Goal: Obtain resource: Download file/media

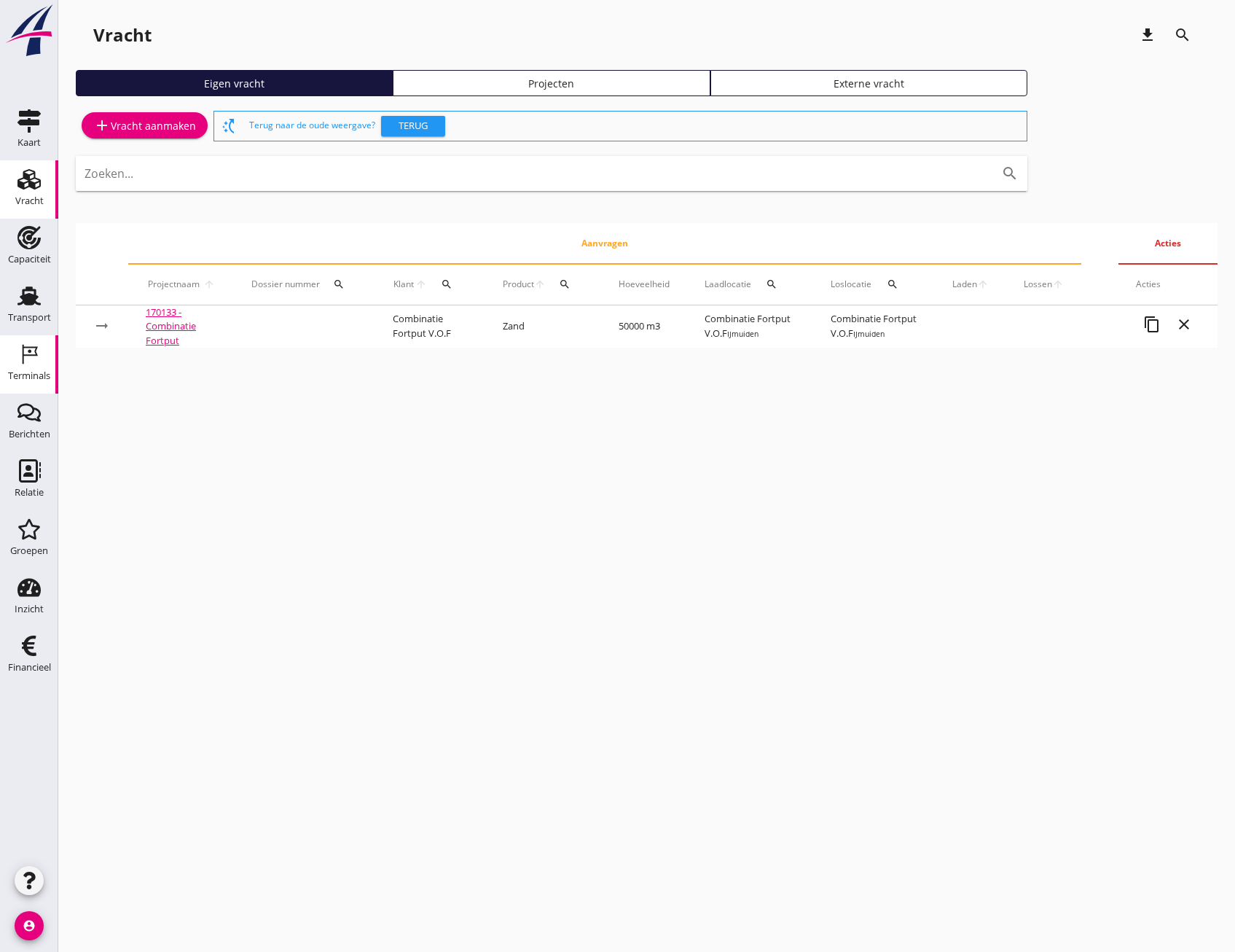
click at [31, 358] on icon "Terminals" at bounding box center [29, 354] width 23 height 23
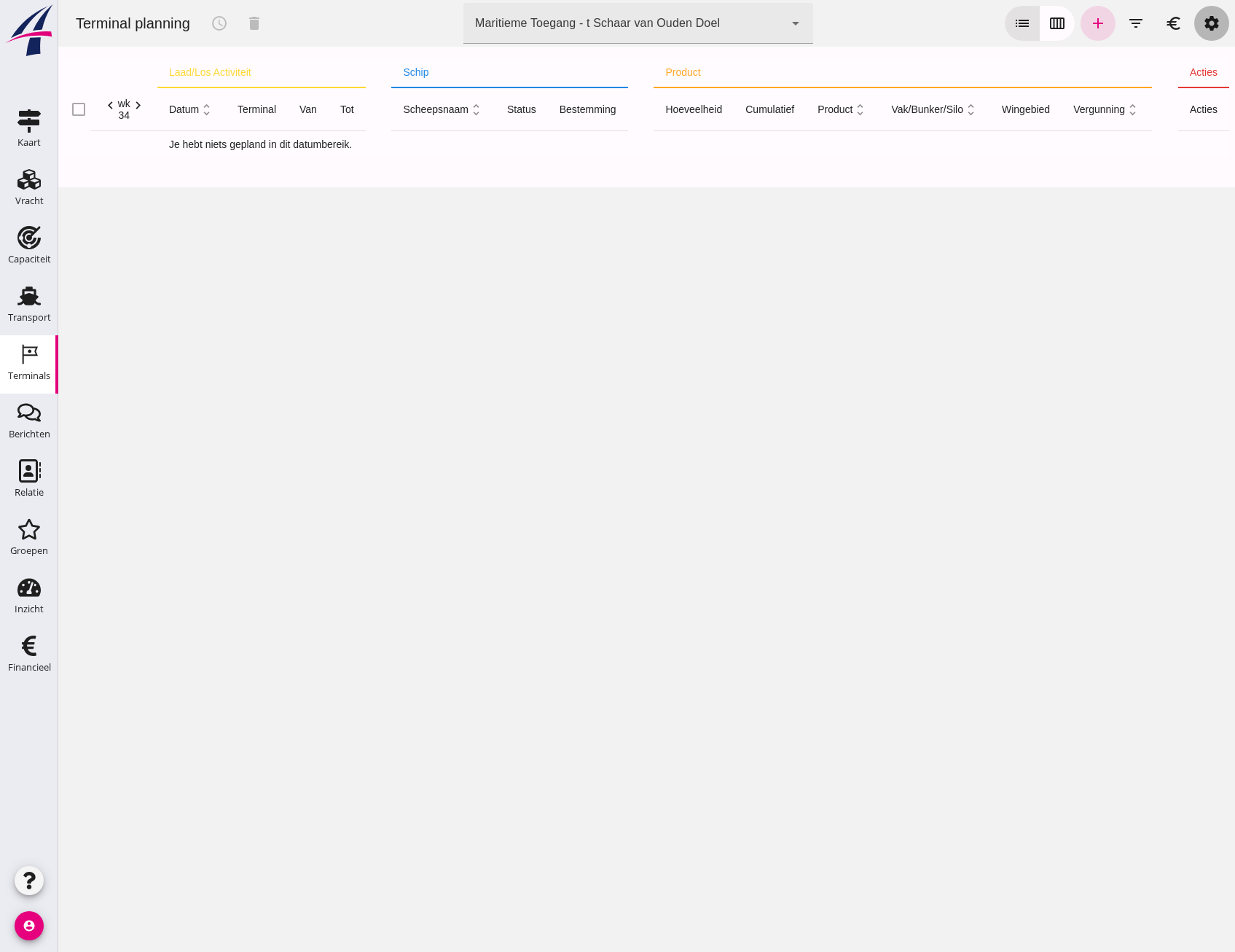
click at [1203, 25] on icon "settings" at bounding box center [1212, 23] width 17 height 17
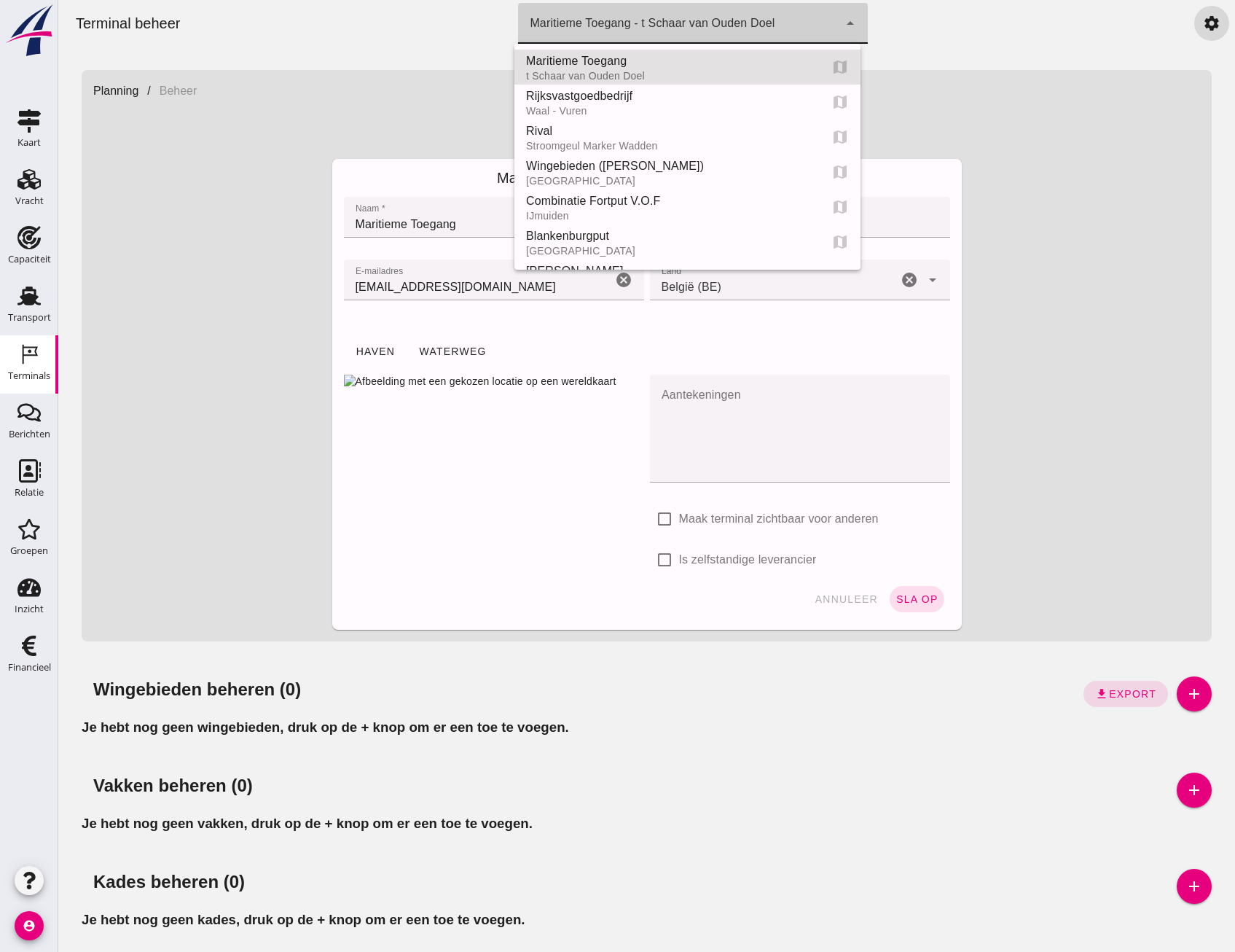
click div "Maritieme Toegang - t Schaar van Ouden Doel"
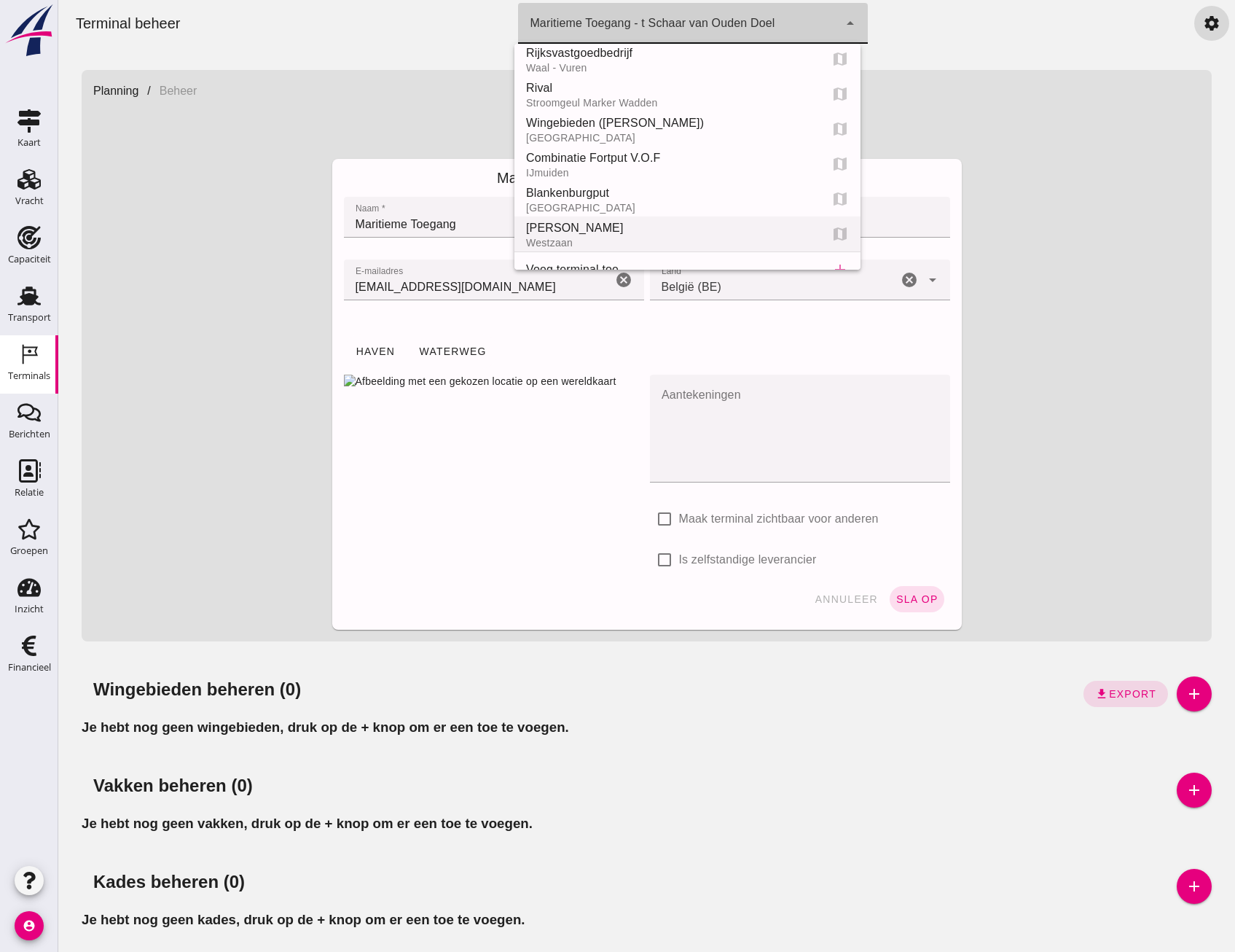
scroll to position [66, 0]
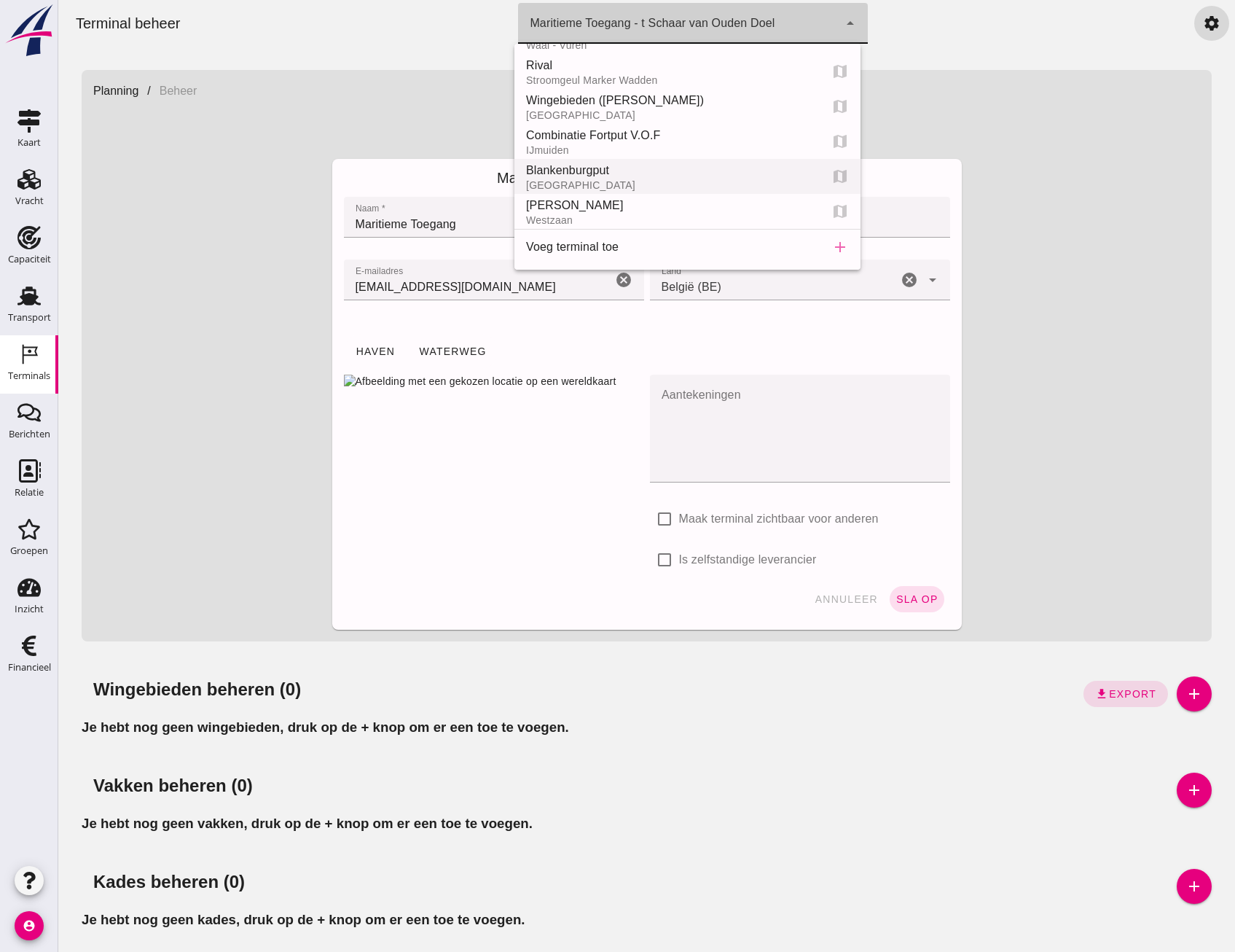
click at [601, 179] on div "Blankenburgput" at bounding box center [667, 170] width 282 height 17
type input "e6c78bfd-e3f1-4bb9-b01e-b37ce3668b52"
type input "Blankenburgput"
type input "[GEOGRAPHIC_DATA]"
type input "Nederland ([GEOGRAPHIC_DATA])"
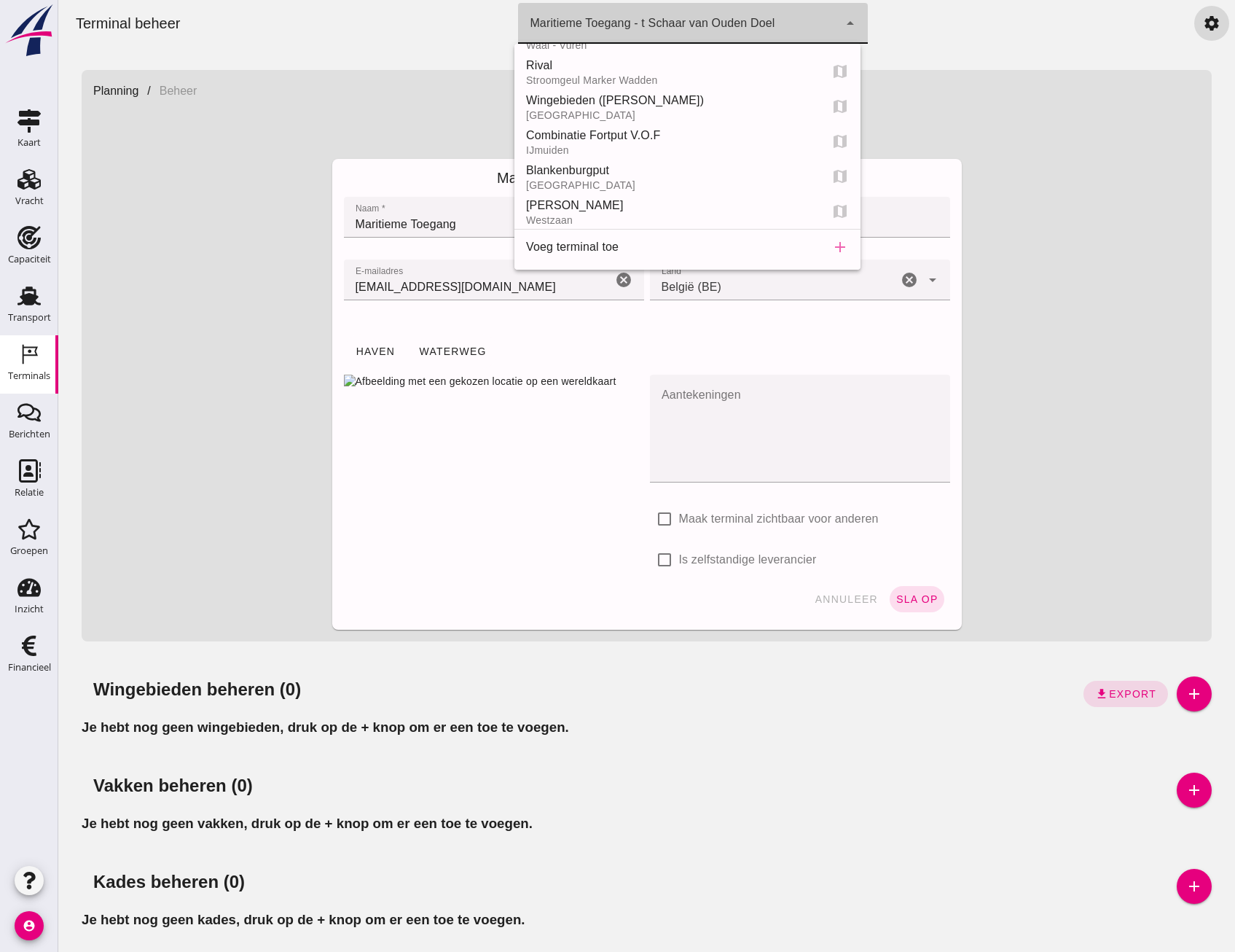
checkbox input "true"
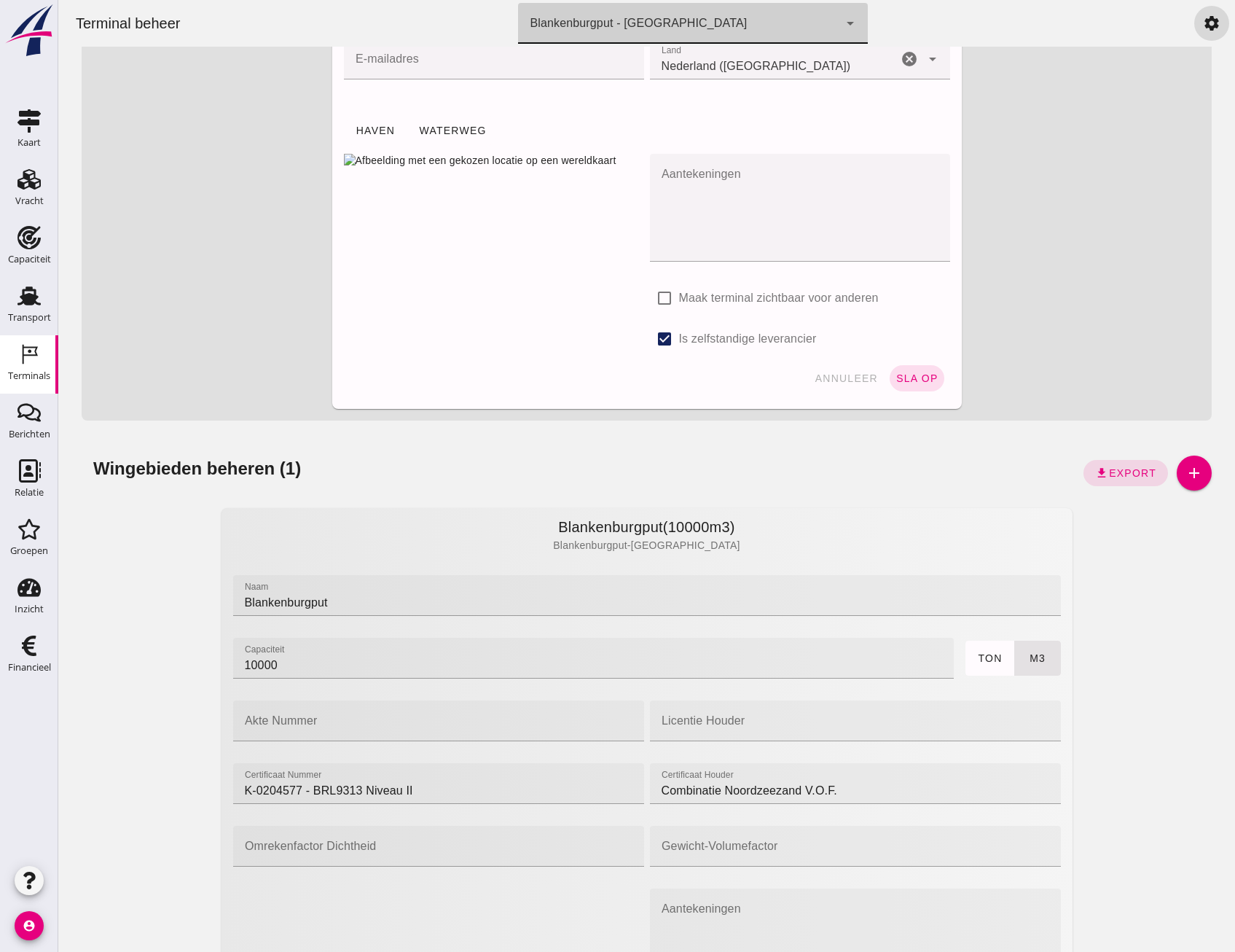
scroll to position [0, 0]
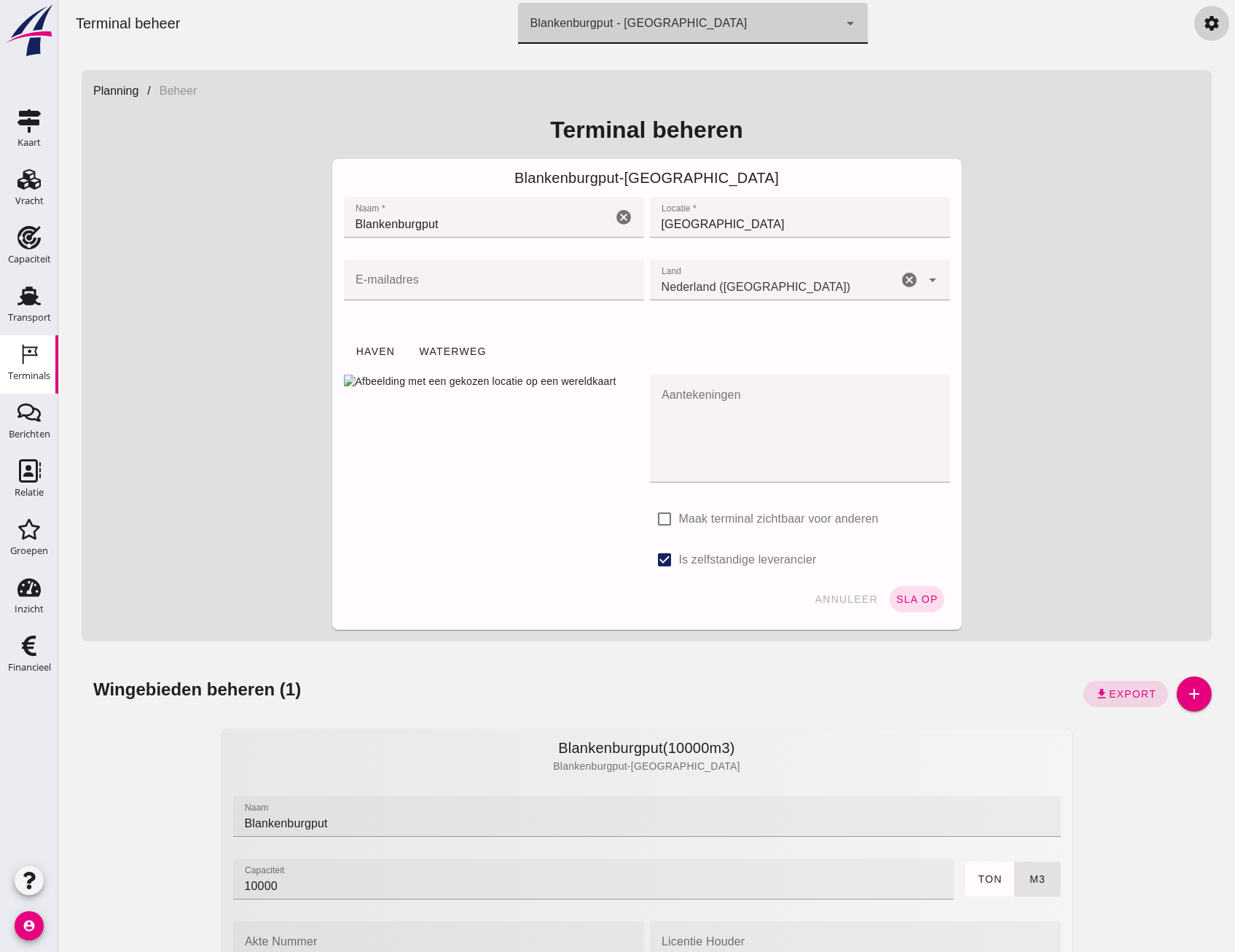
click div "Terminal beheer terminal Blankenburgput - [GEOGRAPHIC_DATA] e6c78bfd-e3f1-4bb9-…"
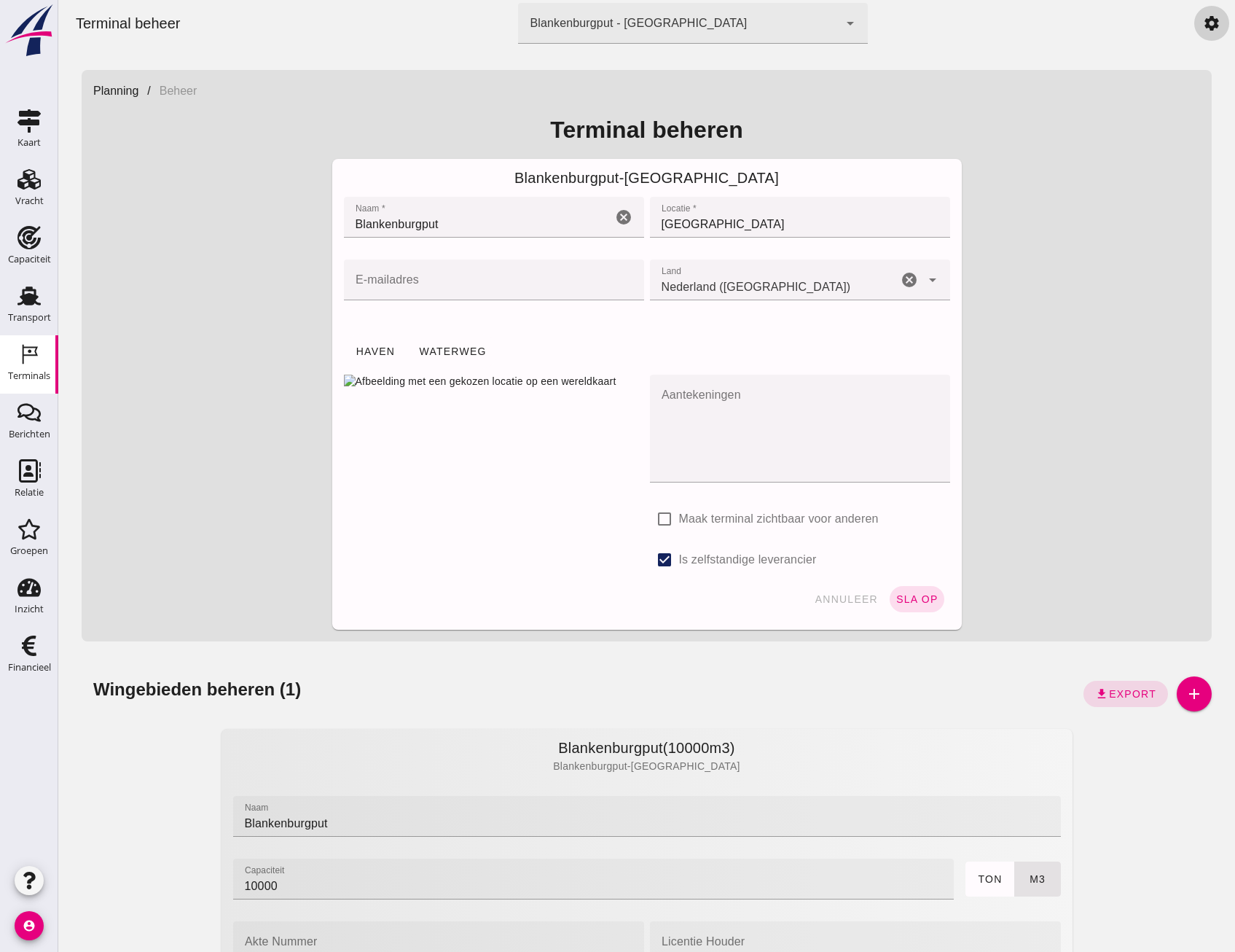
click at [1203, 24] on icon "settings" at bounding box center [1212, 23] width 17 height 17
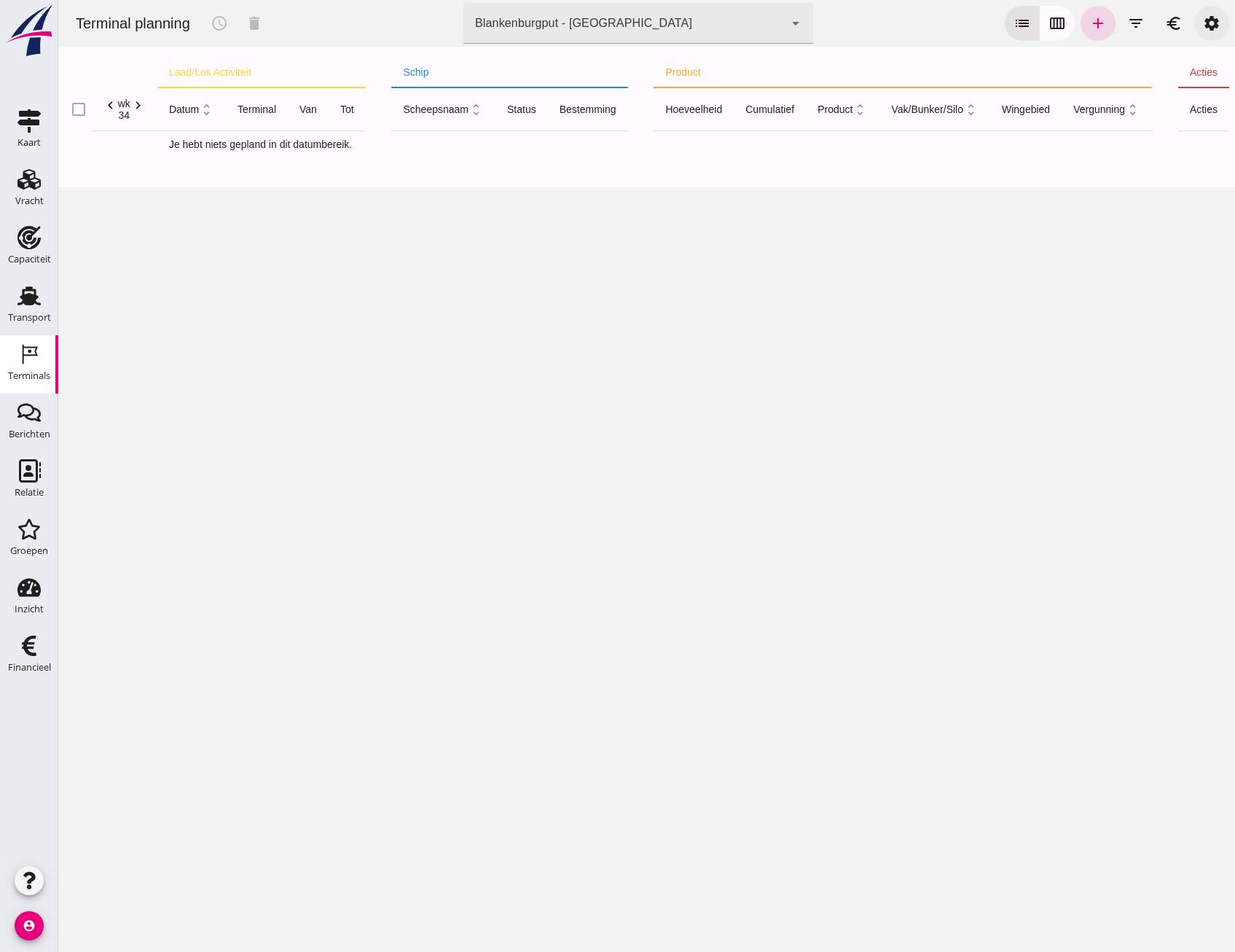
click link "settings"
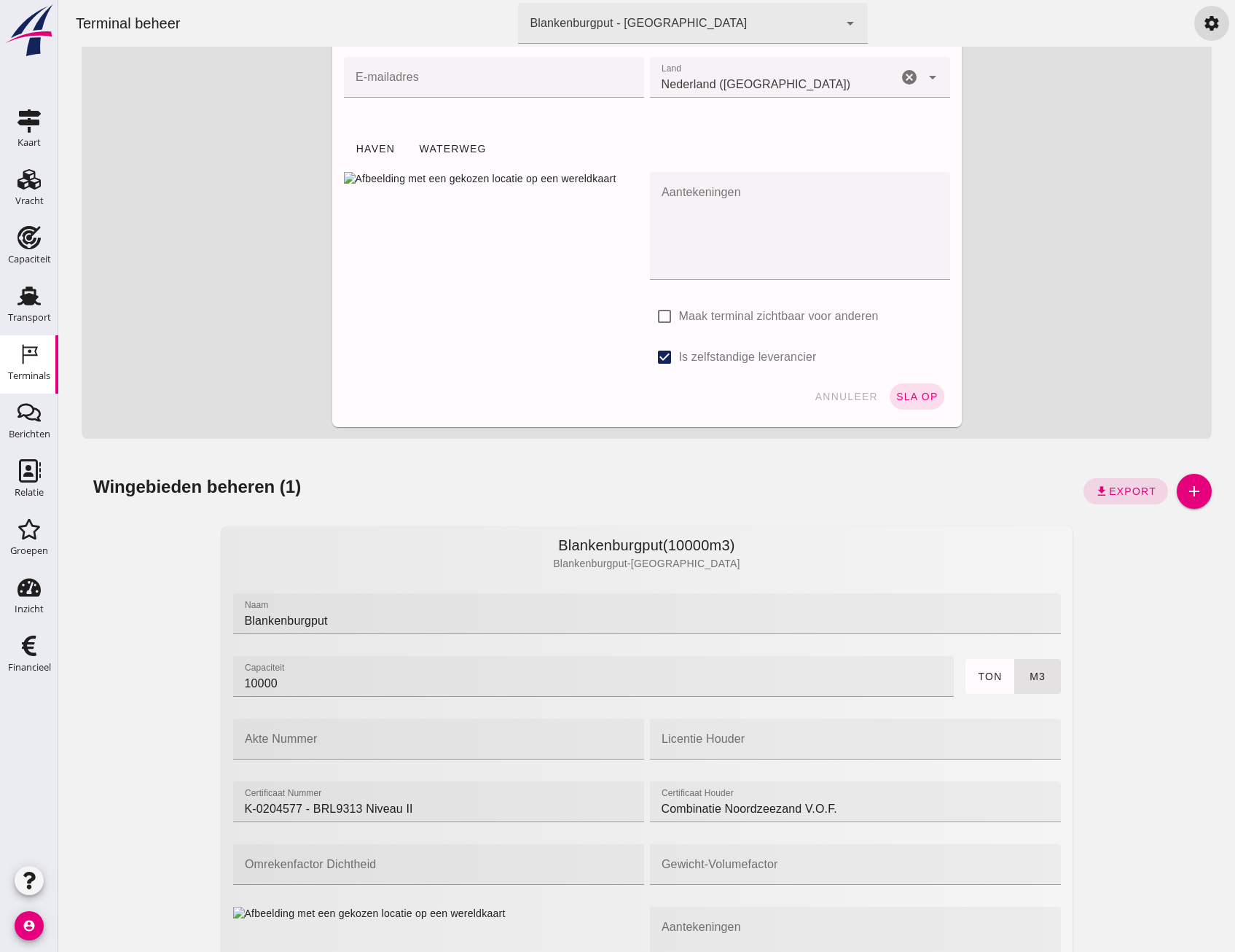
scroll to position [510, 0]
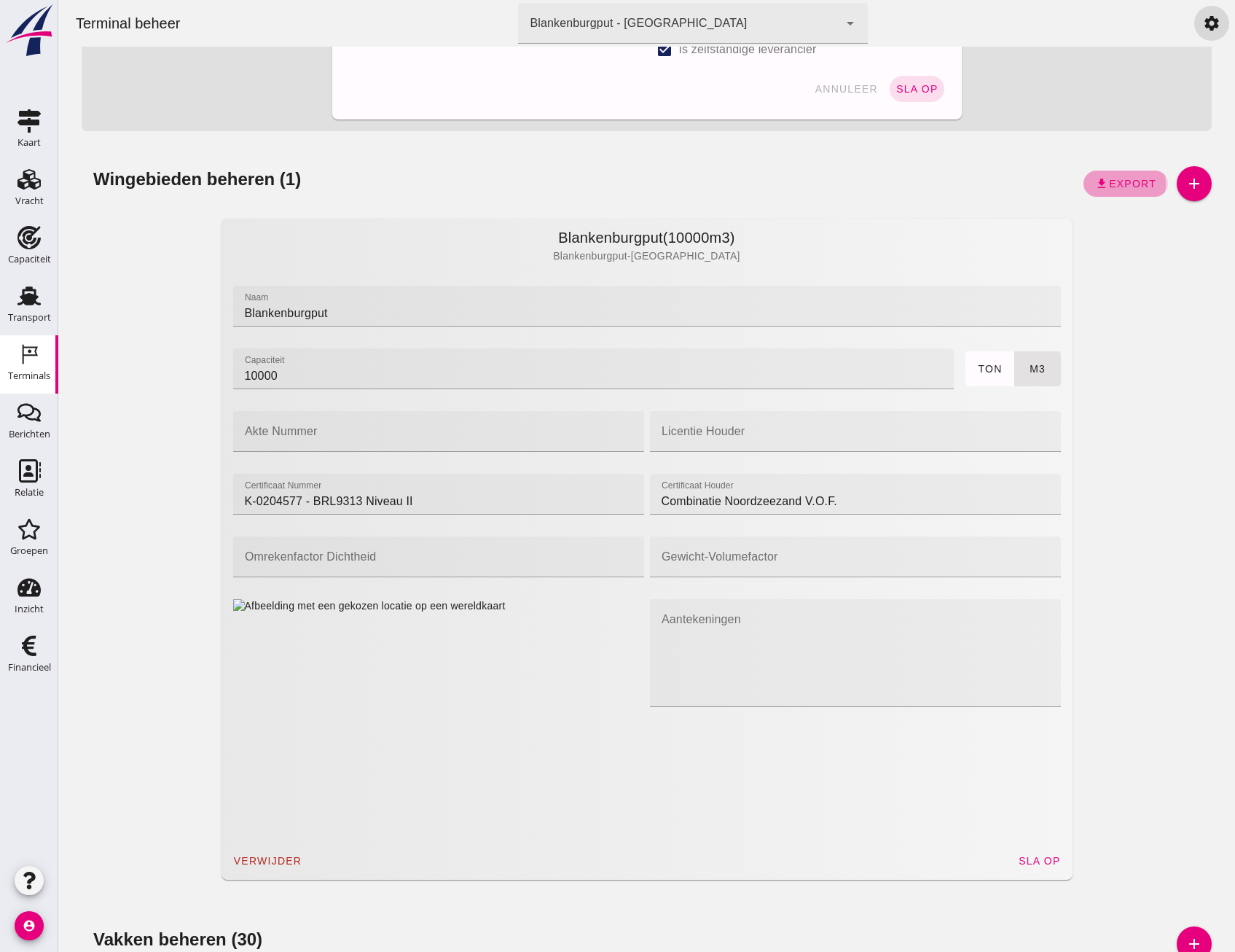
click span "Export"
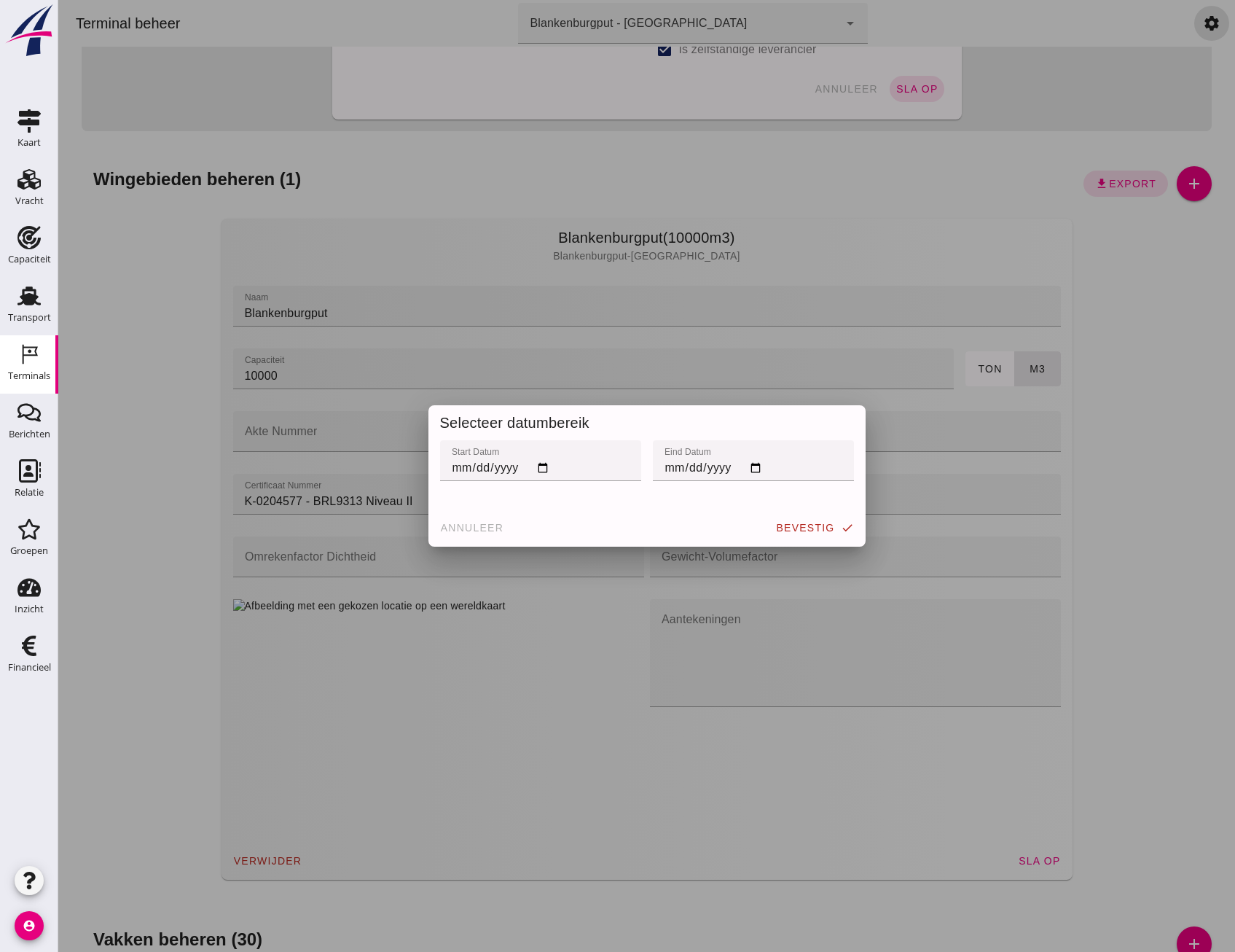
click input "start datum"
type input "[DATE]"
click input "eind datum"
type input "[DATE]"
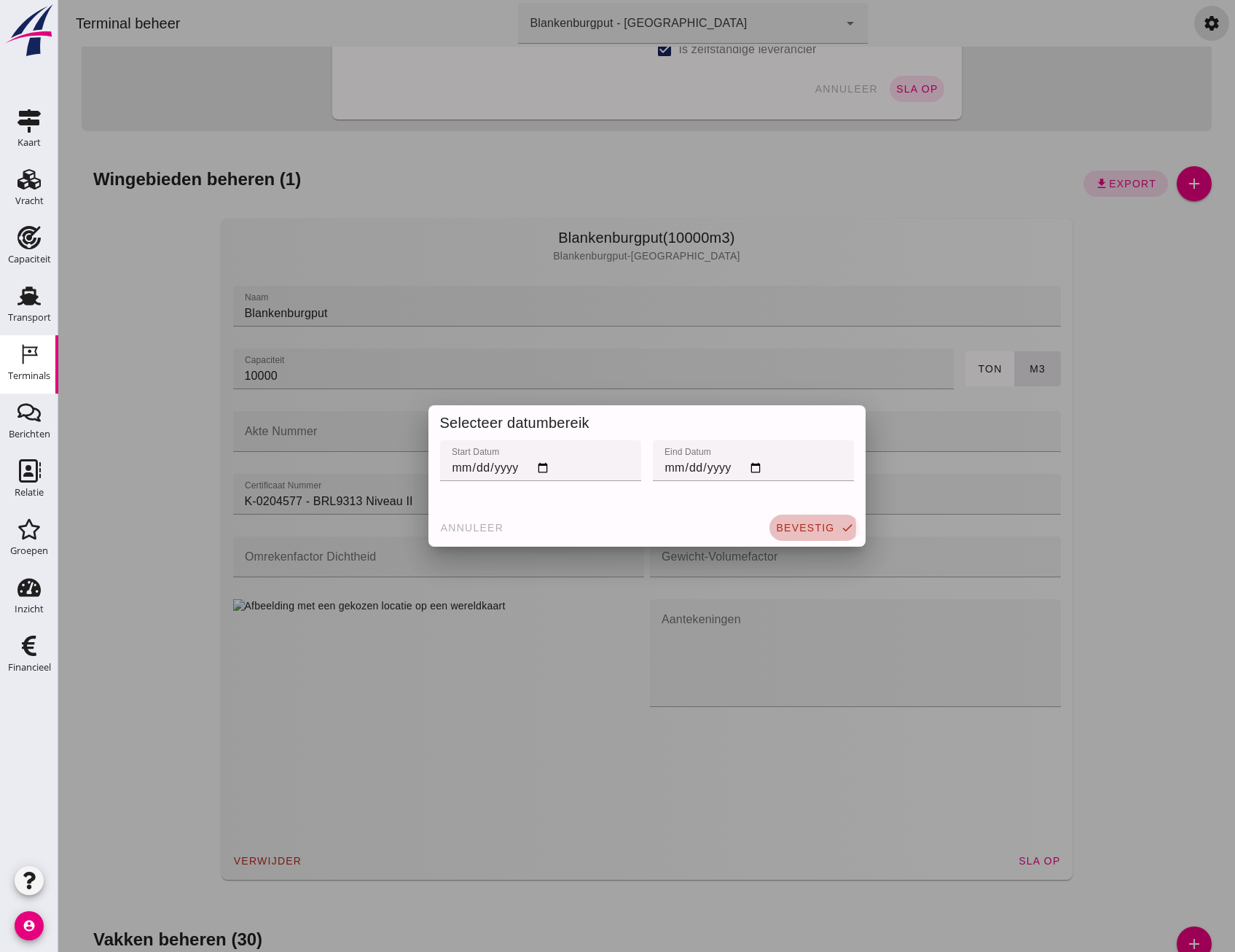
click span "bevestig"
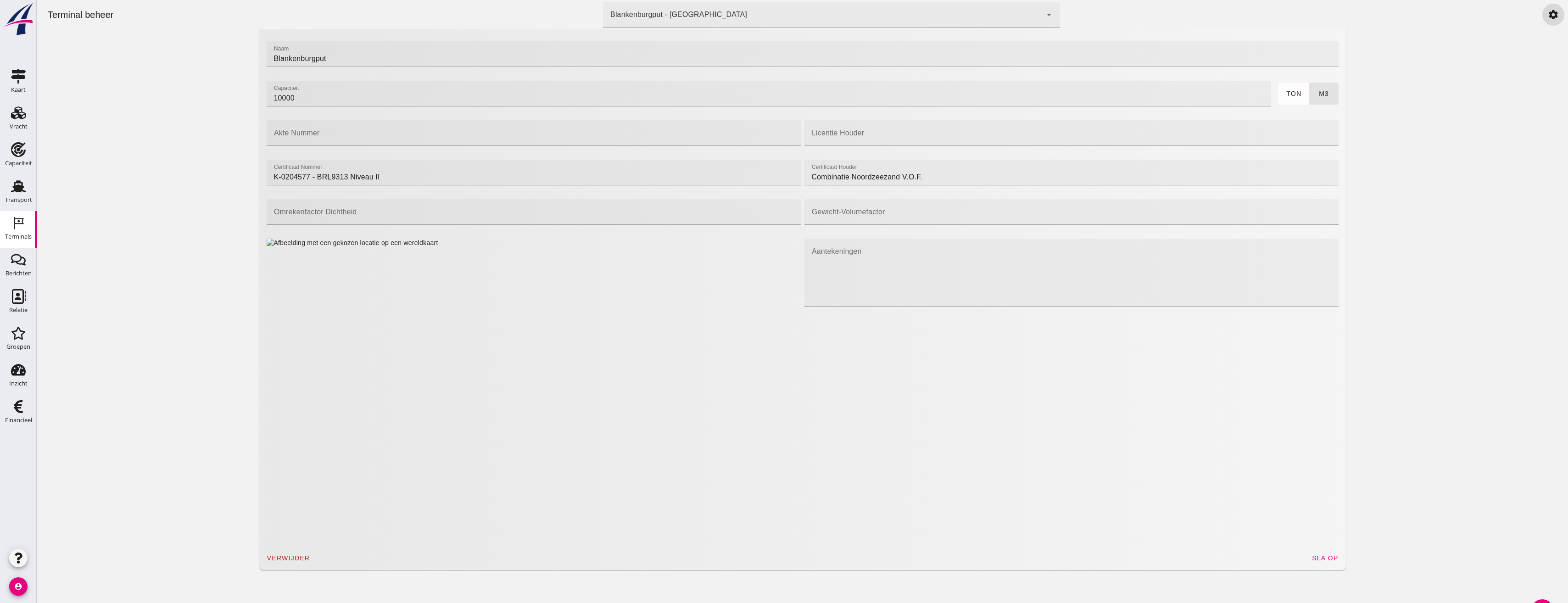
scroll to position [504, 0]
